Goal: Task Accomplishment & Management: Use online tool/utility

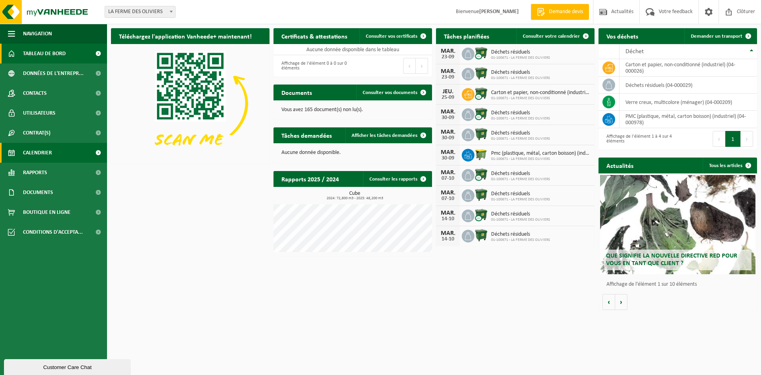
click at [42, 150] on span "Calendrier" at bounding box center [37, 153] width 29 height 20
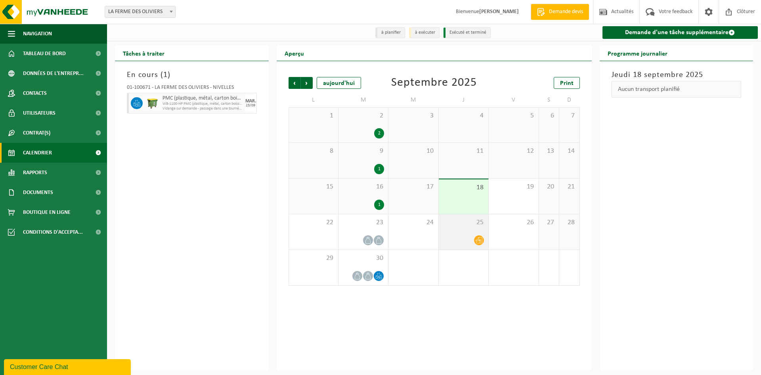
click at [479, 243] on icon at bounding box center [479, 240] width 7 height 7
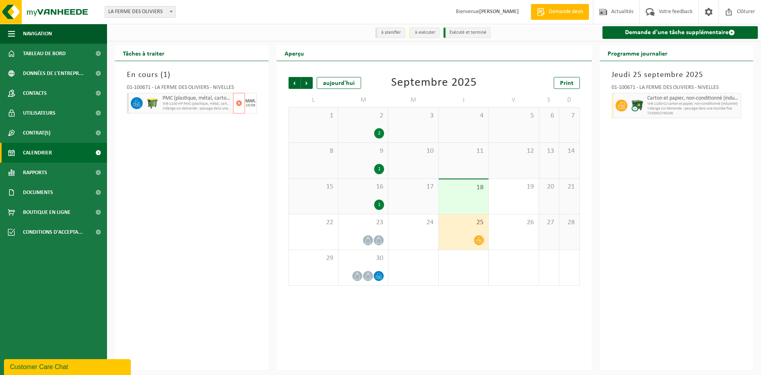
click at [190, 107] on span "Vidange sur demande - passage dans une tournée fixe" at bounding box center [197, 108] width 69 height 5
click at [381, 277] on icon at bounding box center [378, 275] width 7 height 7
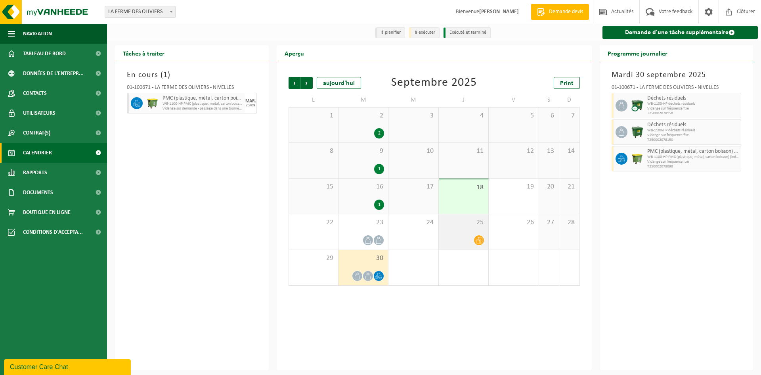
click at [480, 243] on icon at bounding box center [479, 240] width 7 height 7
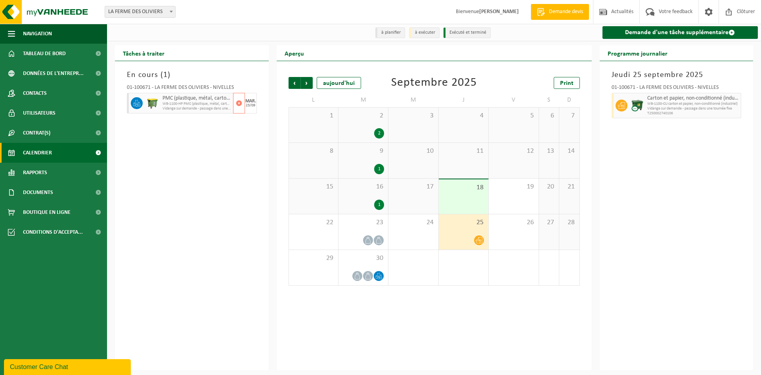
click at [177, 100] on span "PMC (plastique, métal, carton boisson) (industriel)" at bounding box center [197, 98] width 69 height 6
click at [308, 83] on span "Suivant" at bounding box center [307, 83] width 12 height 12
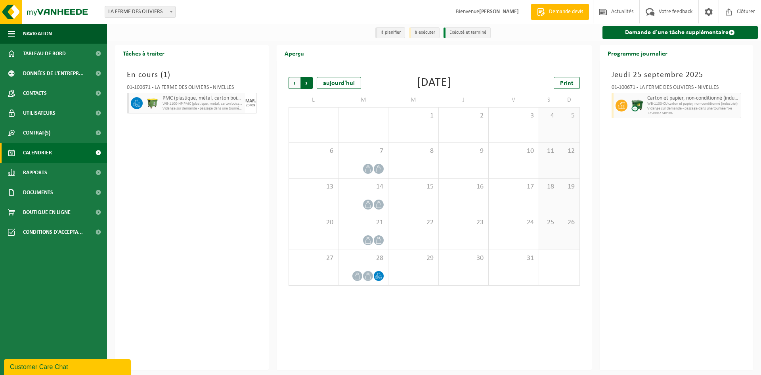
click at [297, 84] on span "Précédent" at bounding box center [295, 83] width 12 height 12
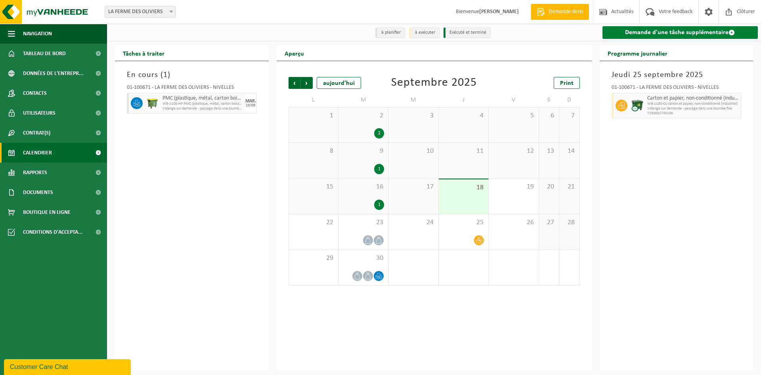
click at [705, 32] on link "Demande d'une tâche supplémentaire" at bounding box center [680, 32] width 156 height 13
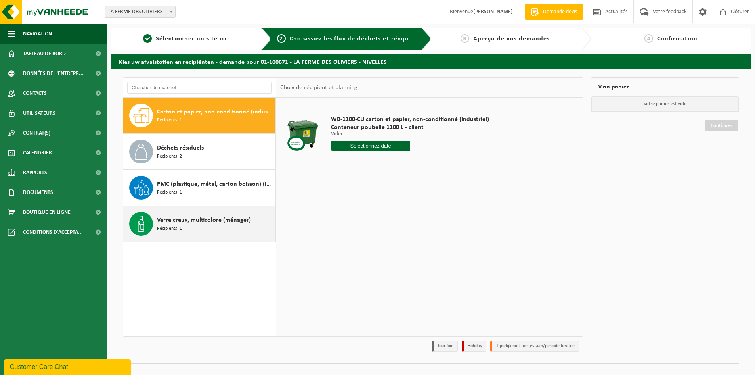
click at [181, 225] on span "Récipients: 1" at bounding box center [169, 229] width 25 height 8
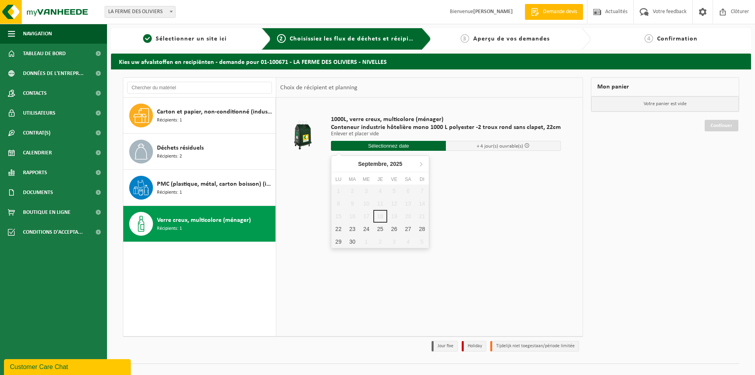
click at [400, 146] on input "text" at bounding box center [388, 146] width 115 height 10
click at [352, 227] on div "23" at bounding box center [352, 228] width 14 height 13
type input "à partir de 2025-09-23"
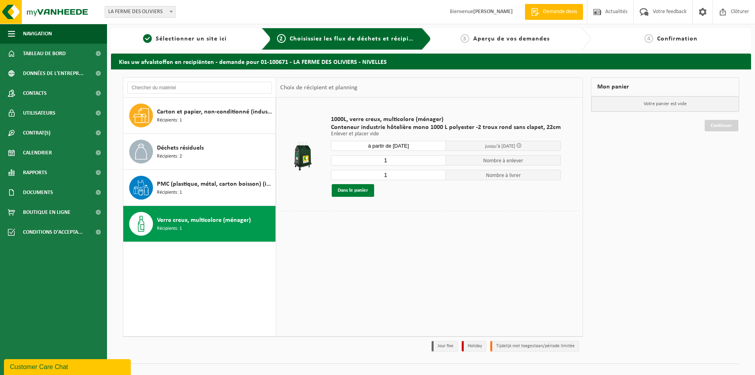
click at [363, 191] on button "Dans le panier" at bounding box center [353, 190] width 42 height 13
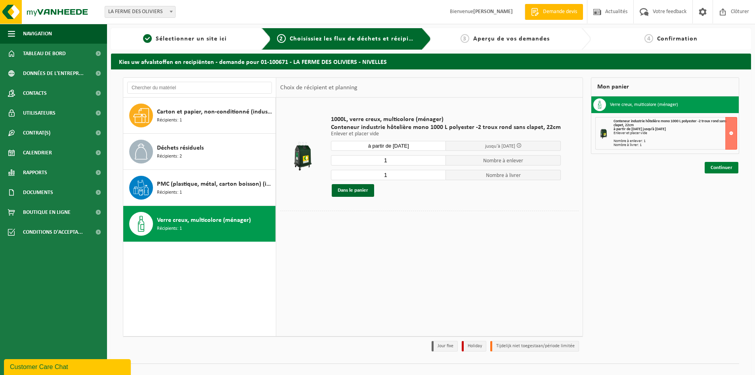
click at [727, 167] on link "Continuer" at bounding box center [722, 167] width 34 height 11
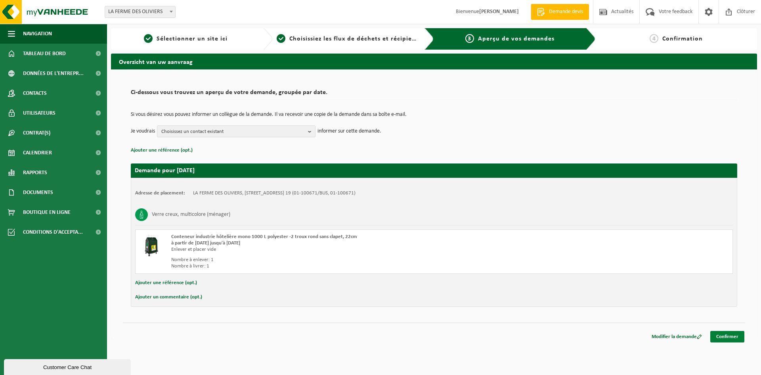
click at [736, 338] on link "Confirmer" at bounding box center [727, 336] width 34 height 11
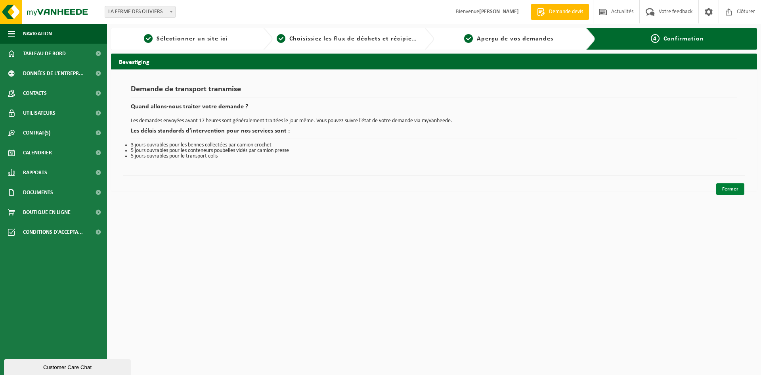
click at [731, 184] on link "Fermer" at bounding box center [730, 188] width 28 height 11
